Goal: Information Seeking & Learning: Learn about a topic

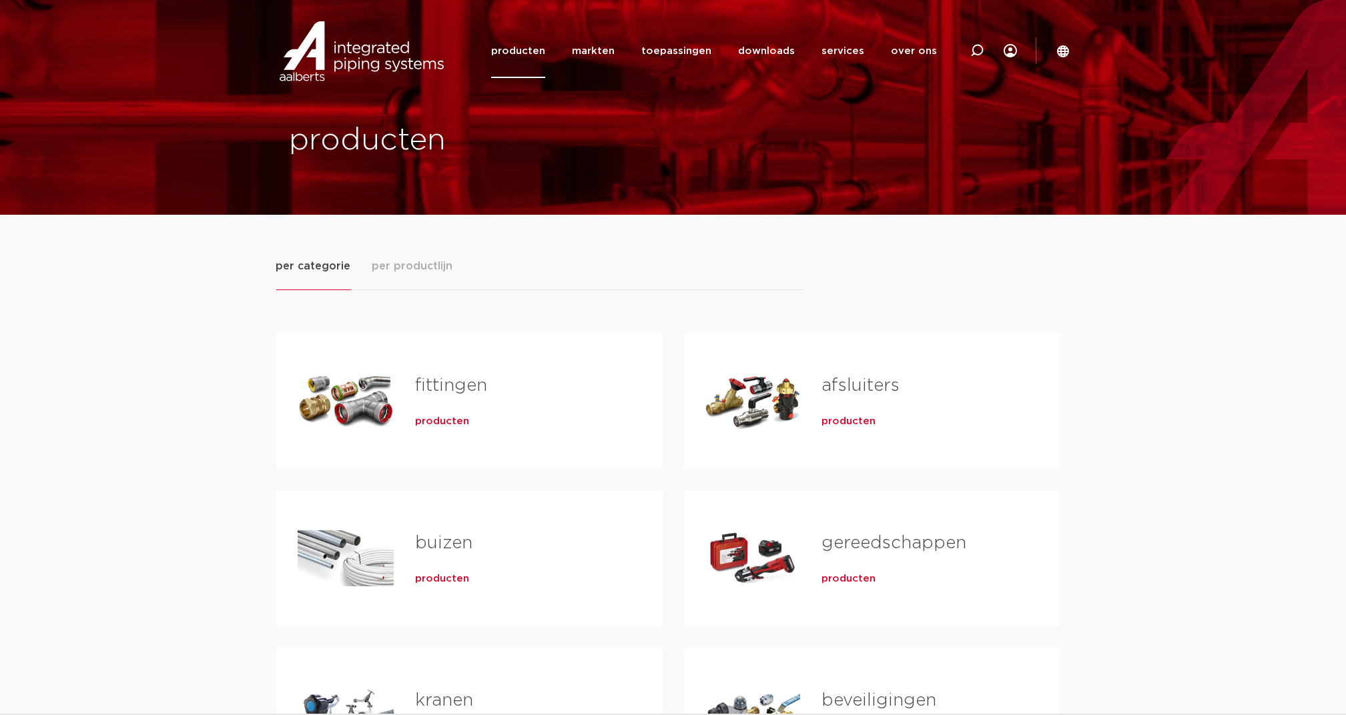
click at [415, 264] on span "per productlijn" at bounding box center [412, 266] width 81 height 16
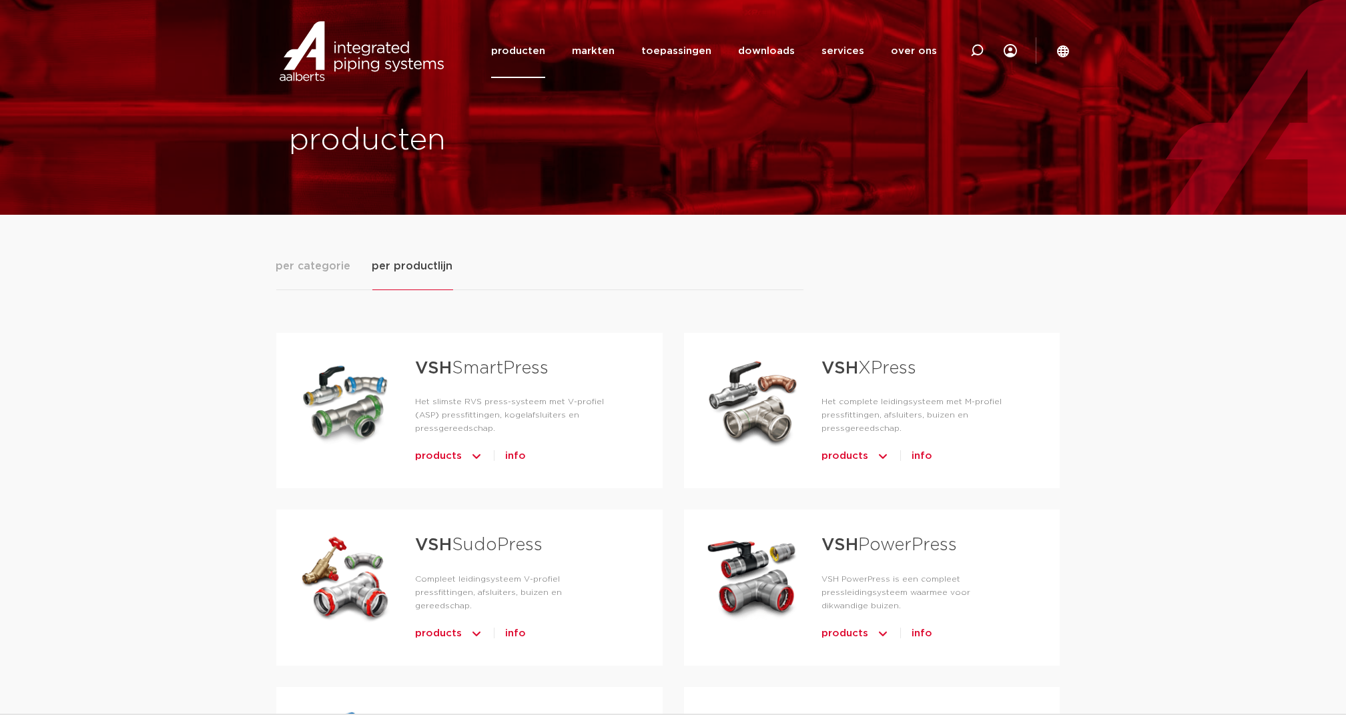
click at [892, 376] on link "VSH XPress" at bounding box center [869, 368] width 95 height 17
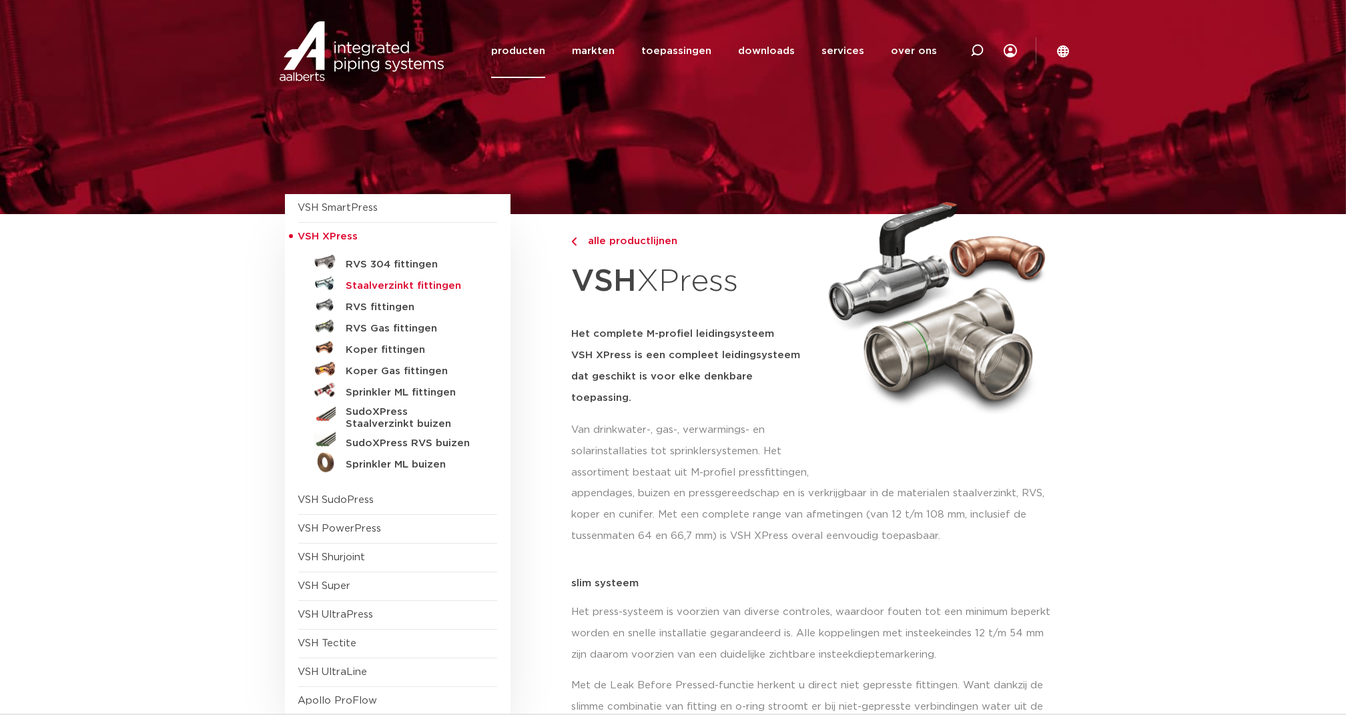
click at [408, 281] on h5 "Staalverzinkt fittingen" at bounding box center [412, 286] width 132 height 12
click at [407, 264] on h5 "RVS 304 fittingen" at bounding box center [412, 265] width 132 height 12
